Goal: Task Accomplishment & Management: Manage account settings

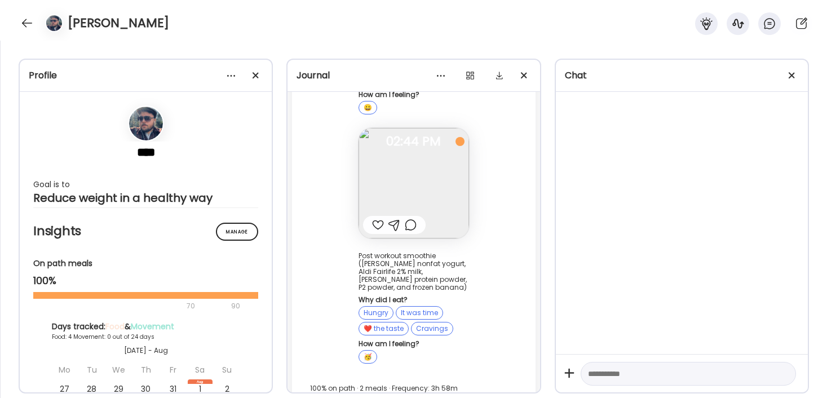
scroll to position [6761, 0]
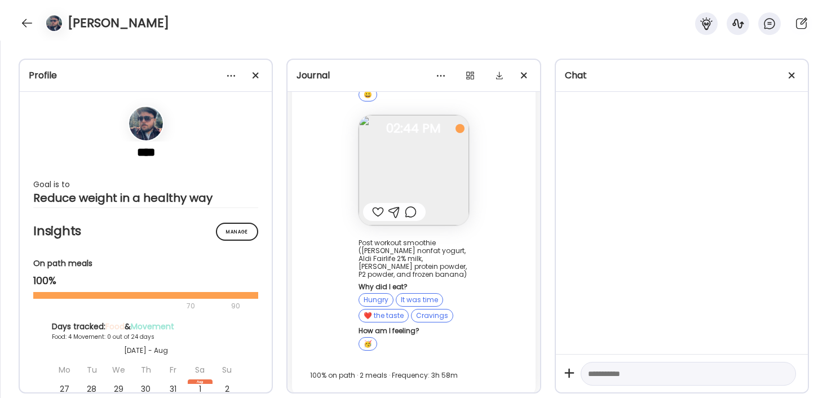
click at [763, 90] on div "Chat" at bounding box center [682, 76] width 252 height 32
click at [763, 75] on div "Chat" at bounding box center [682, 76] width 234 height 14
click at [747, 78] on div "Chat" at bounding box center [682, 76] width 234 height 14
click at [742, 60] on div "Chat" at bounding box center [682, 76] width 252 height 32
click at [796, 77] on div at bounding box center [792, 75] width 23 height 23
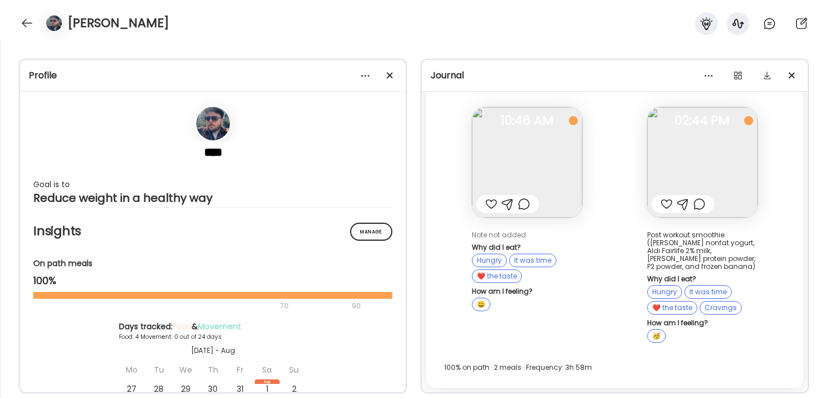
scroll to position [4634, 0]
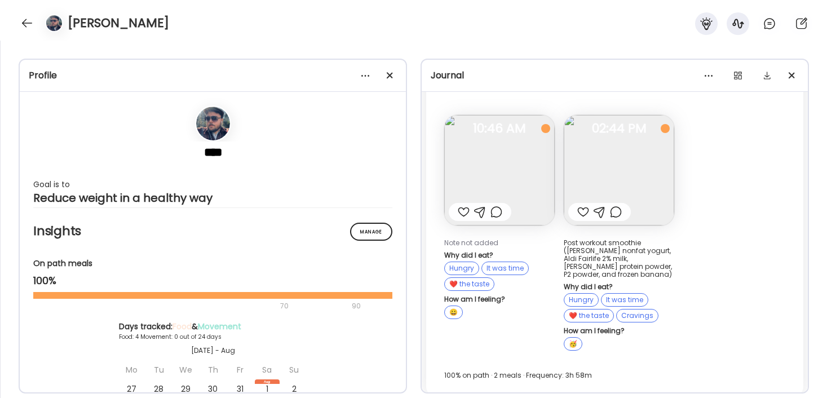
click at [730, 255] on div "Fasting: 7d 15h 20m [DATE] Note not added Why did I eat? Hungry It was time ❤️ …" at bounding box center [614, 228] width 377 height 336
click at [763, 266] on div "Fasting: 7d 15h 20m [DATE] Note not added Why did I eat? Hungry It was time ❤️ …" at bounding box center [614, 228] width 377 height 336
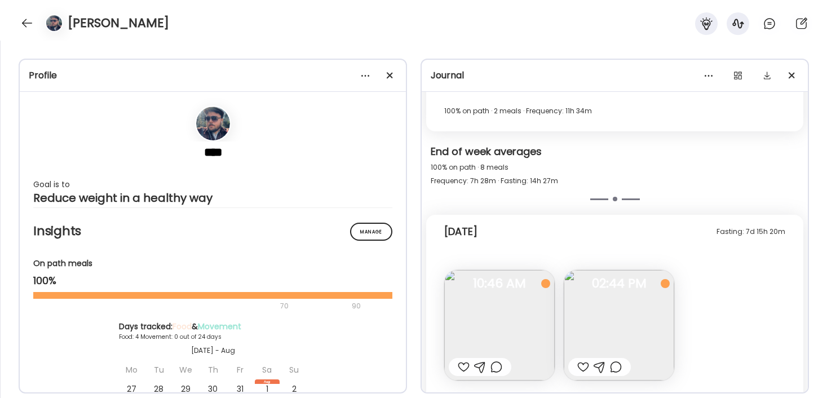
scroll to position [4474, 0]
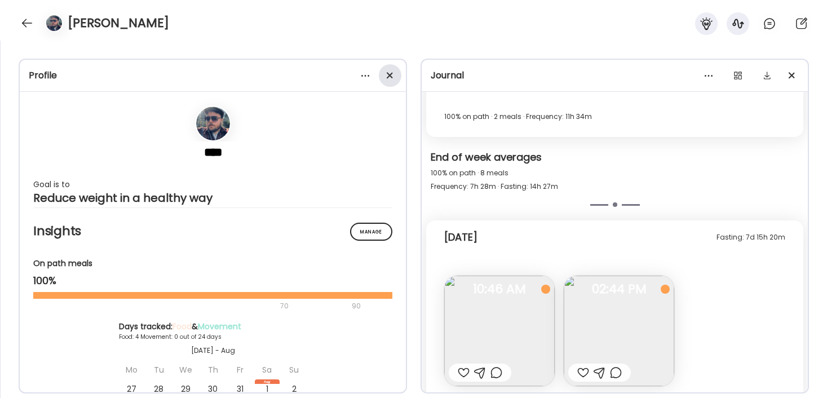
click at [391, 79] on div at bounding box center [390, 75] width 23 height 23
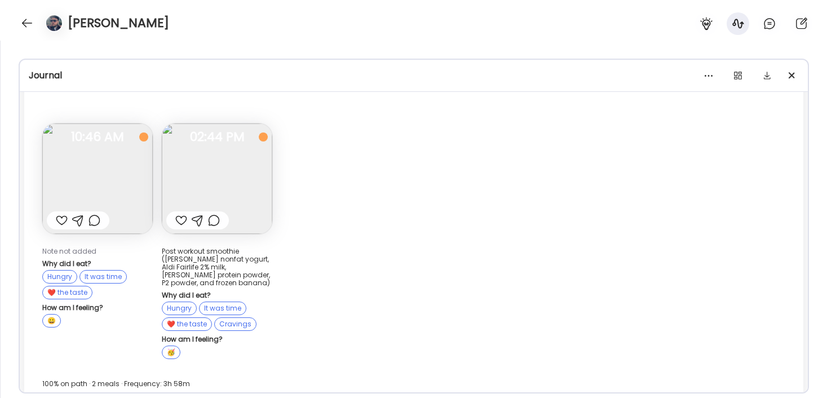
scroll to position [4094, 0]
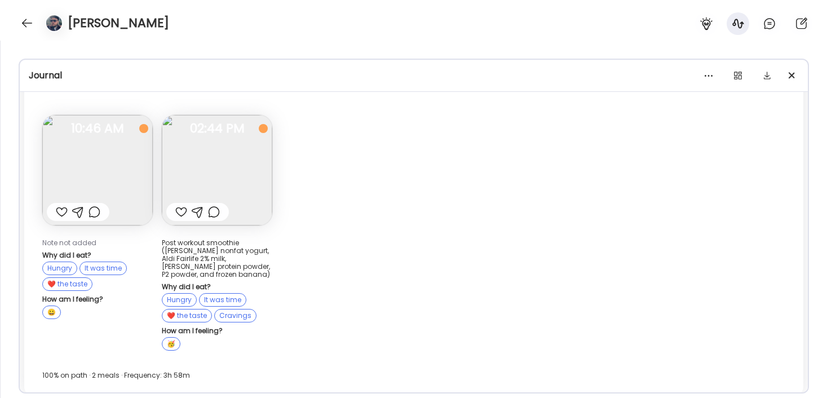
click at [99, 173] on img at bounding box center [97, 170] width 111 height 111
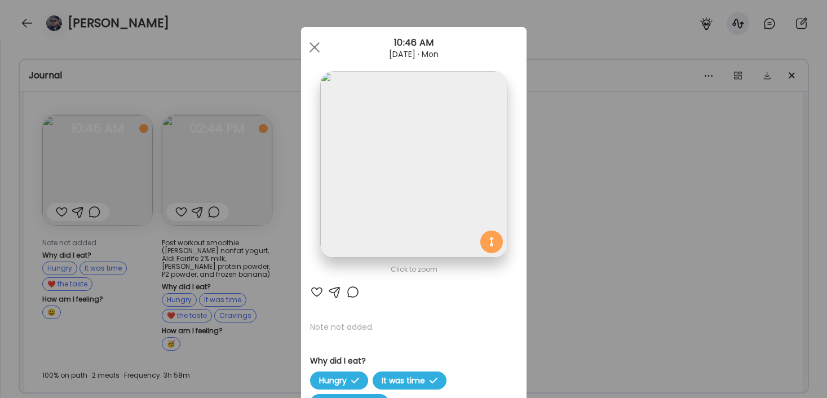
click at [171, 213] on div "Ate Coach Dashboard Wahoo! It’s official Take a moment to set up your Coach Pro…" at bounding box center [413, 199] width 827 height 398
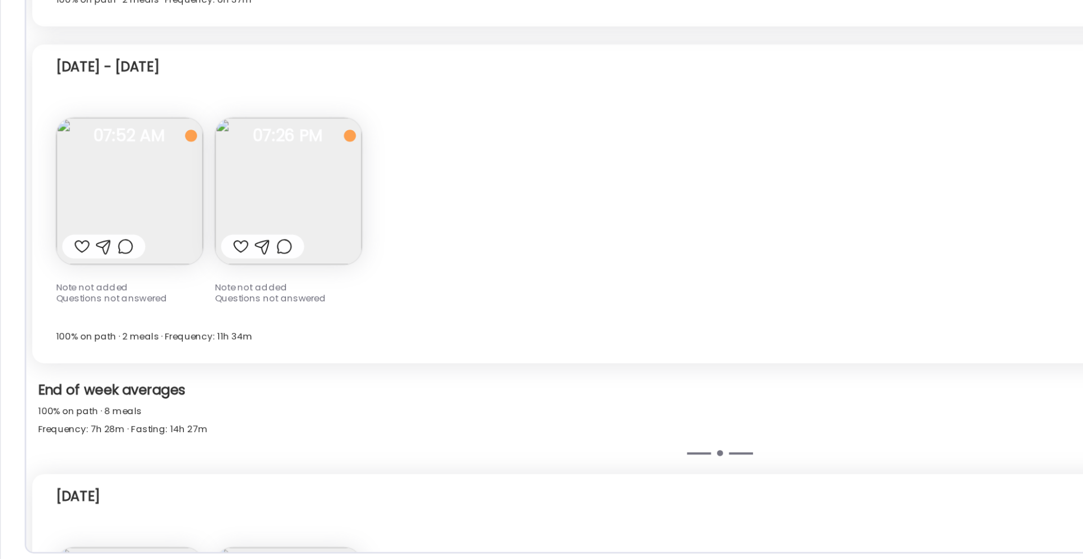
scroll to position [0, 0]
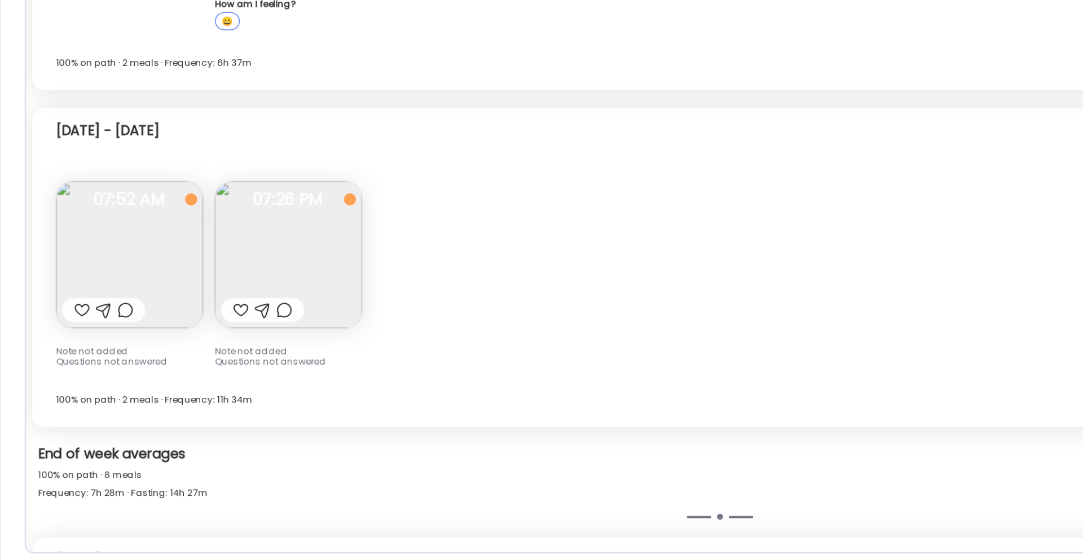
click at [248, 338] on img at bounding box center [217, 330] width 111 height 111
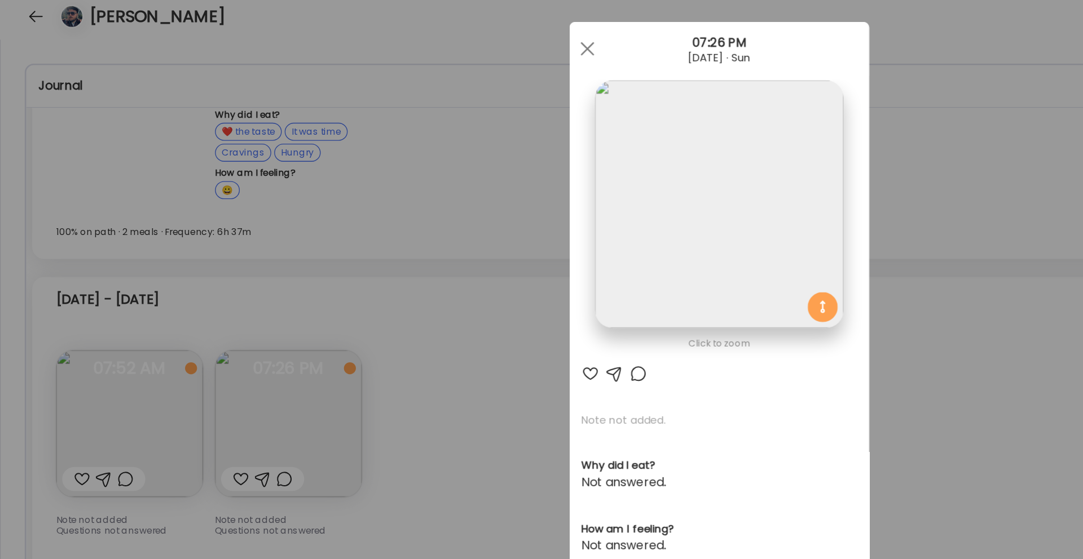
click at [300, 19] on div "Ate Coach Dashboard Wahoo! It’s official Take a moment to set up your Coach Pro…" at bounding box center [541, 279] width 1083 height 559
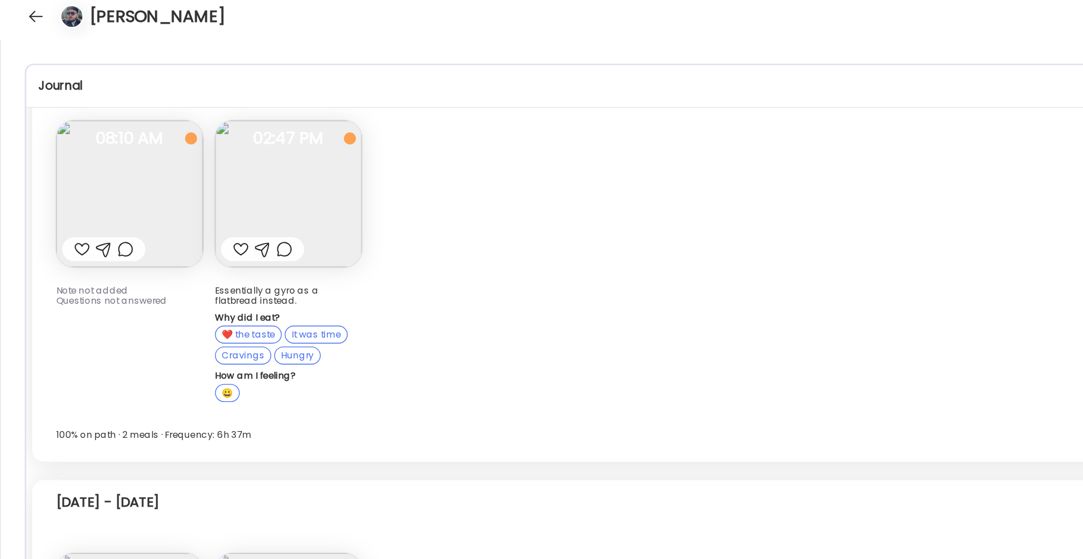
click at [226, 148] on img at bounding box center [217, 156] width 111 height 111
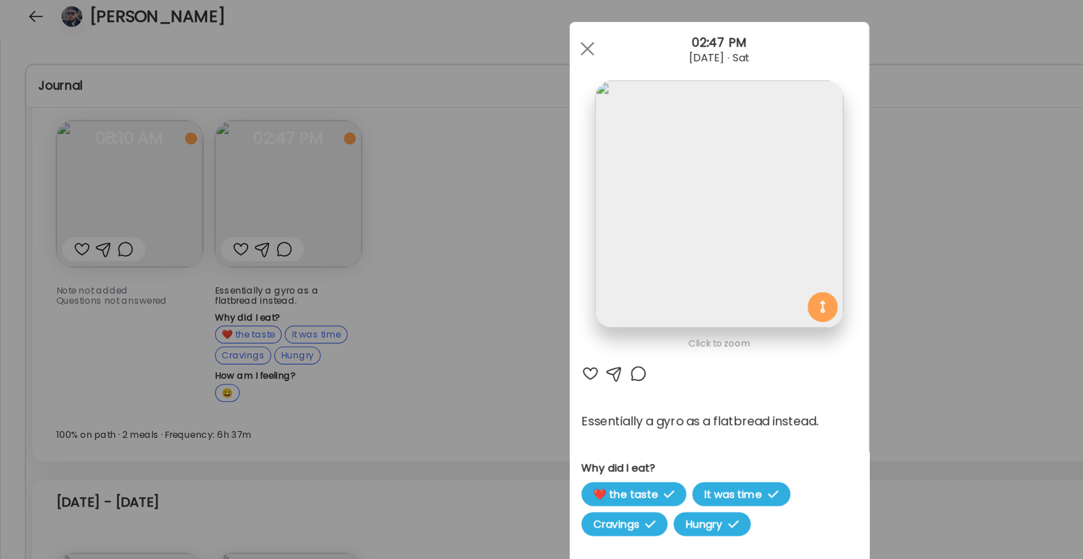
click at [760, 153] on div "Ate Coach Dashboard Wahoo! It’s official Take a moment to set up your Coach Pro…" at bounding box center [541, 279] width 1083 height 559
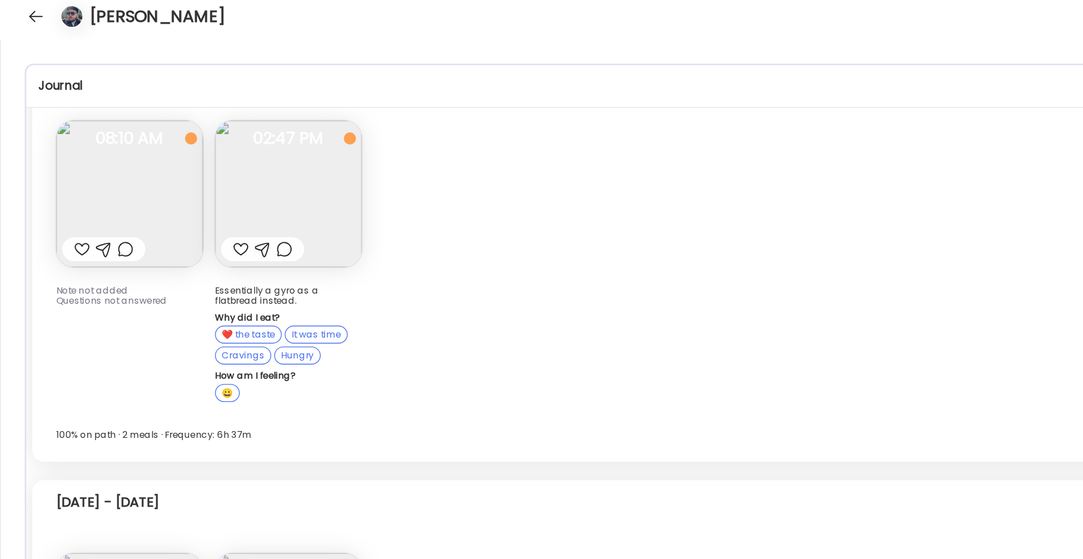
click at [242, 146] on img at bounding box center [217, 156] width 111 height 111
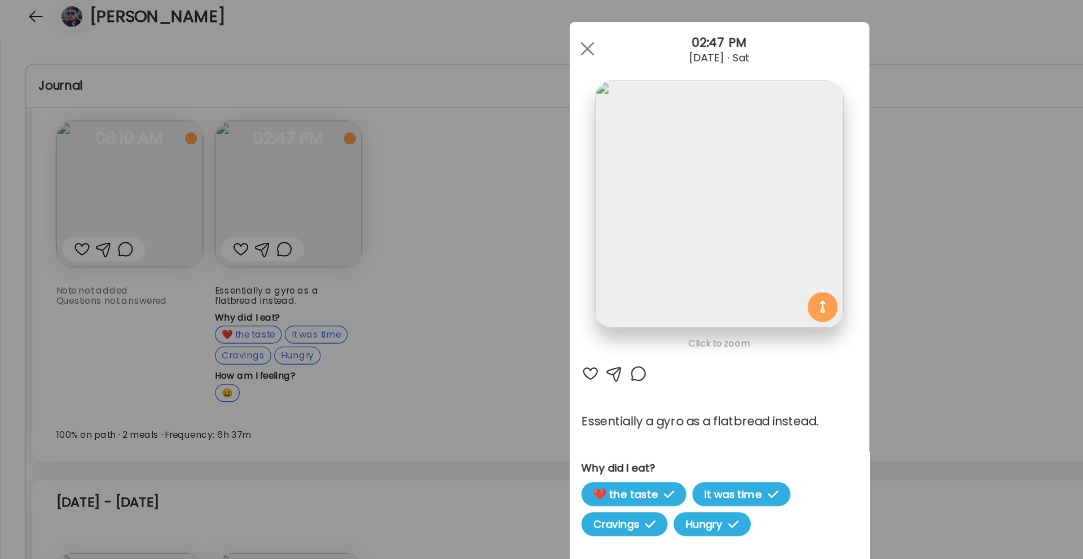
click at [742, 209] on div "Ate Coach Dashboard Wahoo! It’s official Take a moment to set up your Coach Pro…" at bounding box center [541, 279] width 1083 height 559
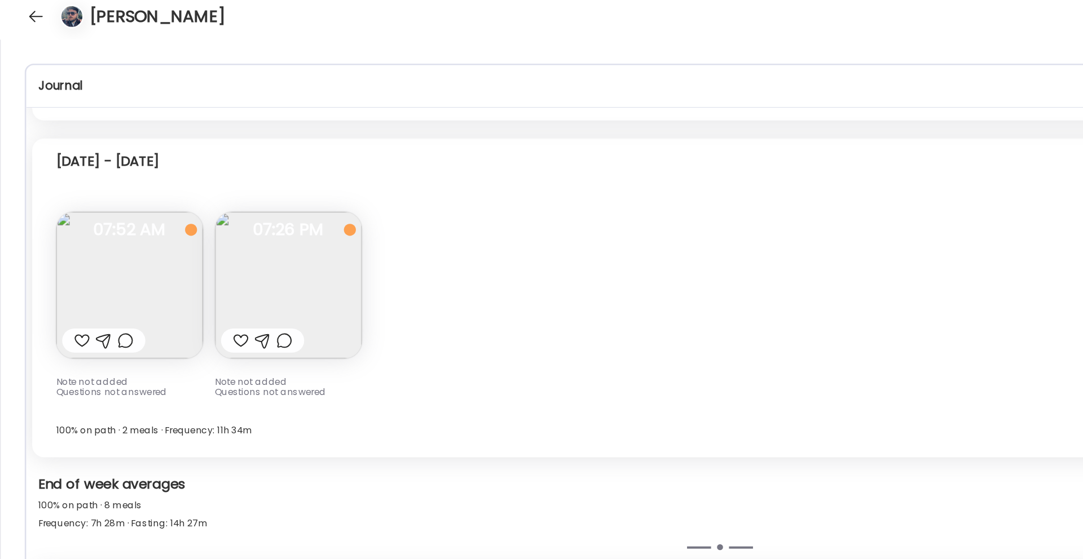
click at [254, 219] on img at bounding box center [217, 225] width 111 height 111
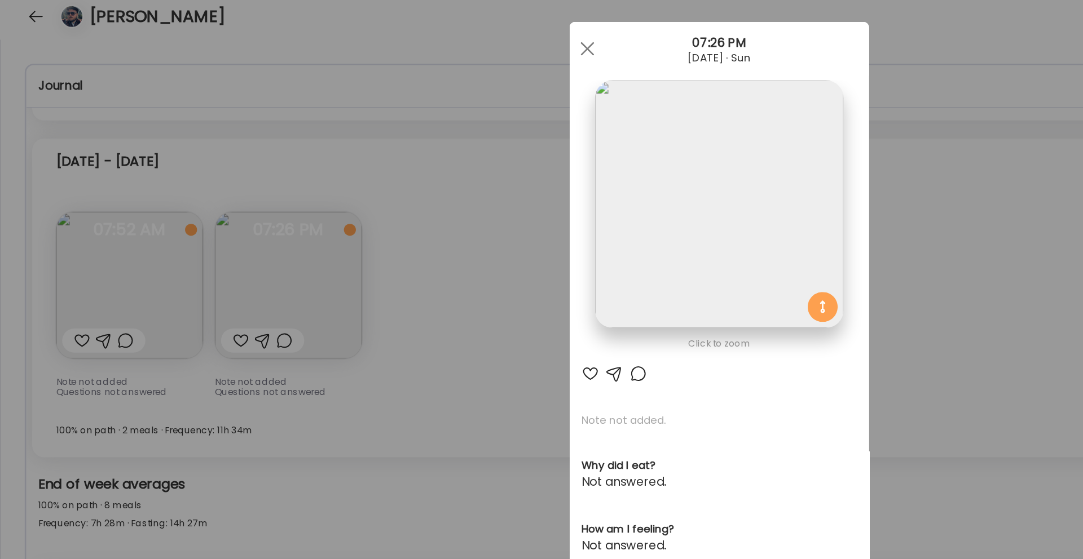
click at [365, 115] on div "Ate Coach Dashboard Wahoo! It’s official Take a moment to set up your Coach Pro…" at bounding box center [541, 279] width 1083 height 559
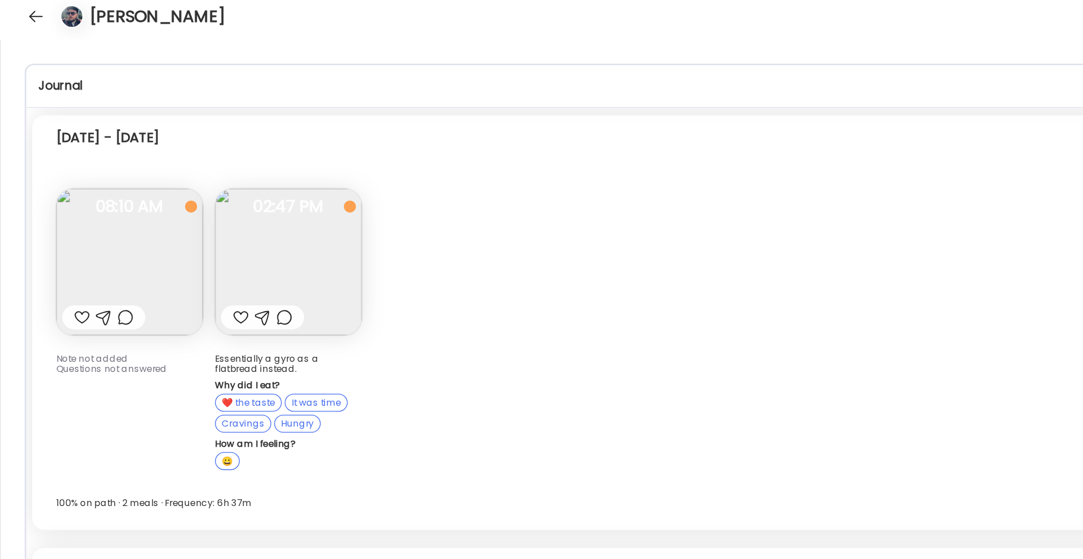
scroll to position [3249, 0]
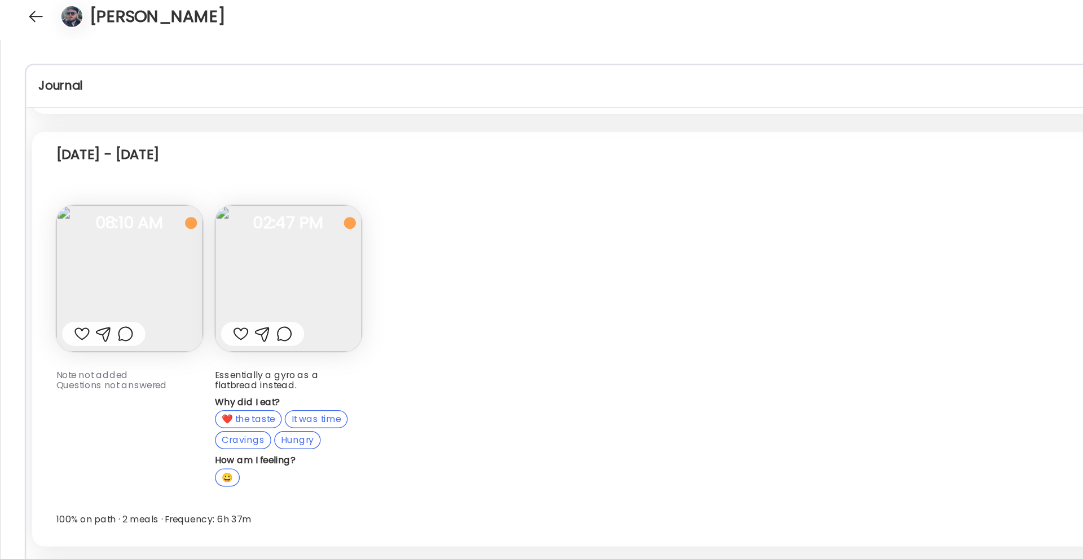
click at [250, 228] on img at bounding box center [217, 220] width 111 height 111
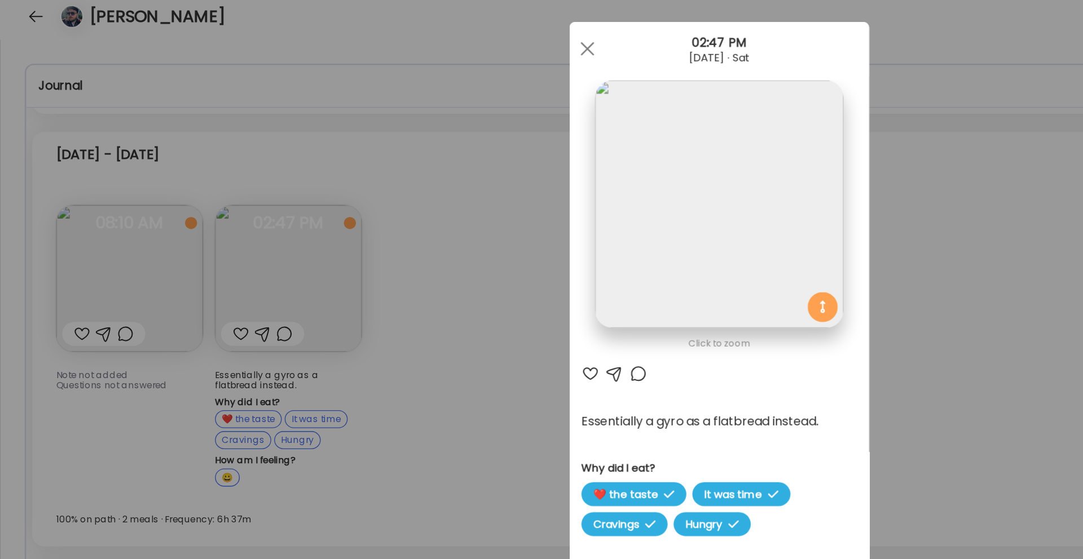
click at [337, 175] on div "Ate Coach Dashboard Wahoo! It’s official Take a moment to set up your Coach Pro…" at bounding box center [541, 279] width 1083 height 559
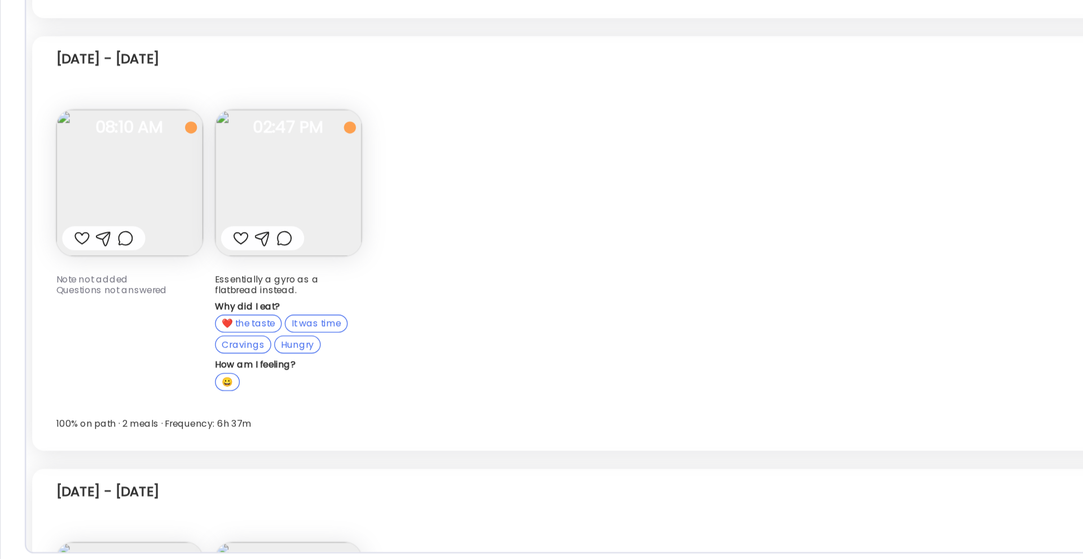
scroll to position [3787, 0]
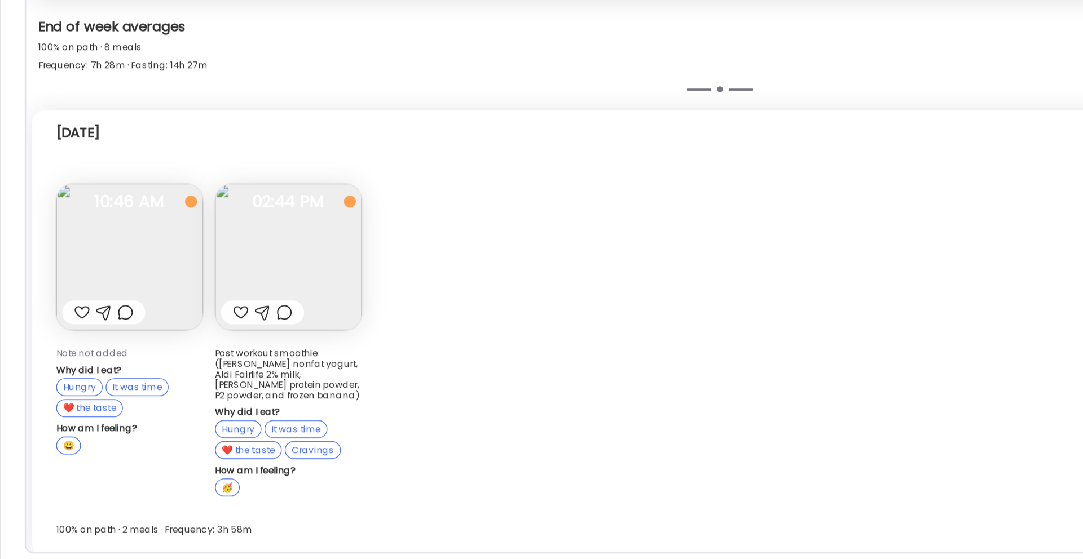
click at [483, 235] on div "Fasting: 7d 15h 20m [DATE]" at bounding box center [541, 240] width 999 height 36
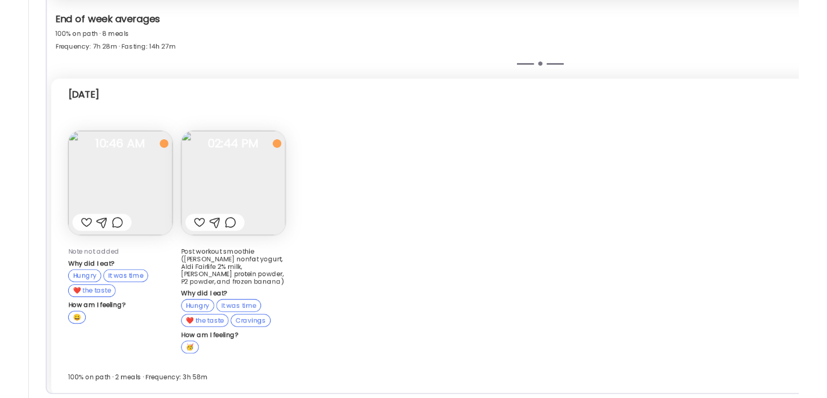
scroll to position [3933, 0]
